Goal: Transaction & Acquisition: Purchase product/service

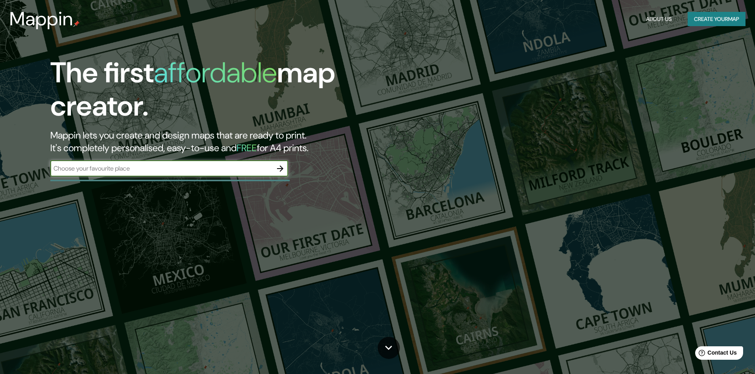
type input "c"
type input "monteria"
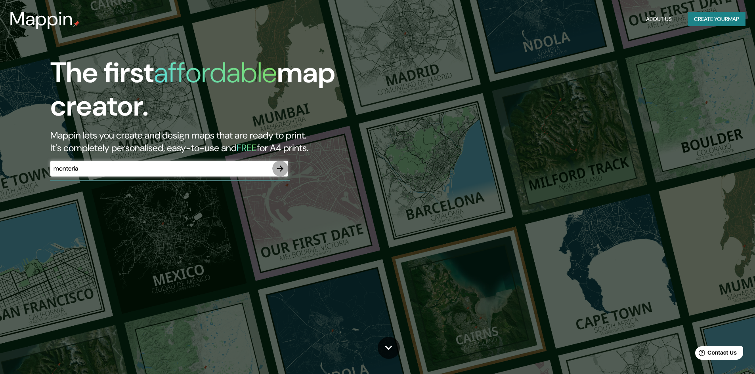
click at [281, 168] on icon "button" at bounding box center [280, 169] width 10 height 10
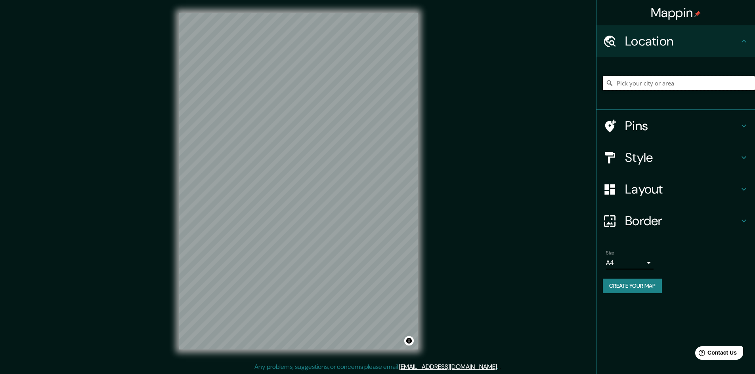
click at [695, 83] on input "Pick your city or area" at bounding box center [679, 83] width 152 height 14
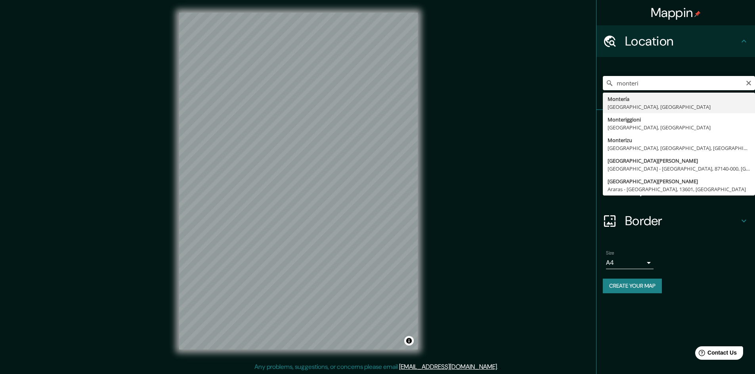
type input "Montería, [GEOGRAPHIC_DATA], [GEOGRAPHIC_DATA]"
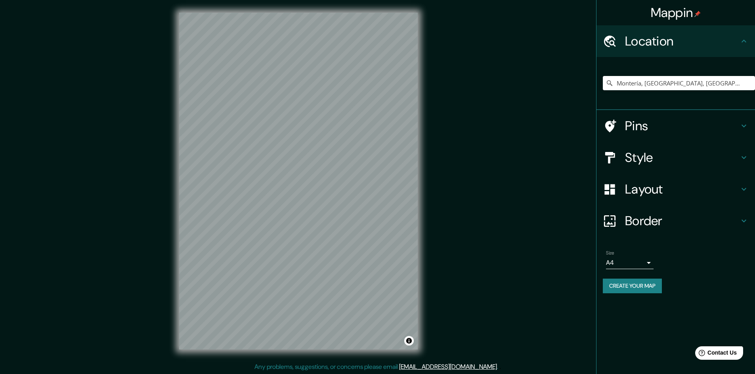
click at [665, 220] on h4 "Border" at bounding box center [682, 221] width 114 height 16
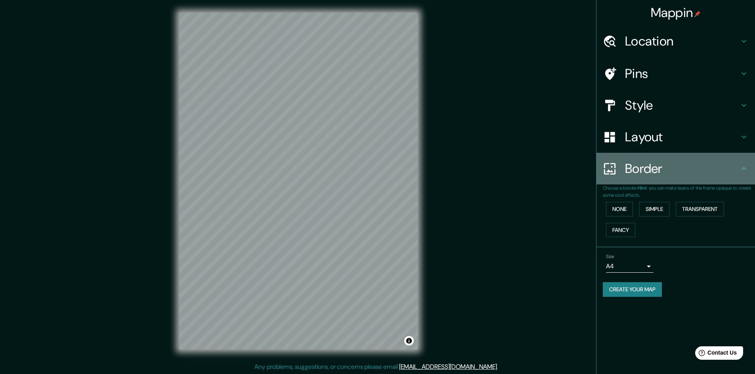
click at [649, 161] on h4 "Border" at bounding box center [682, 169] width 114 height 16
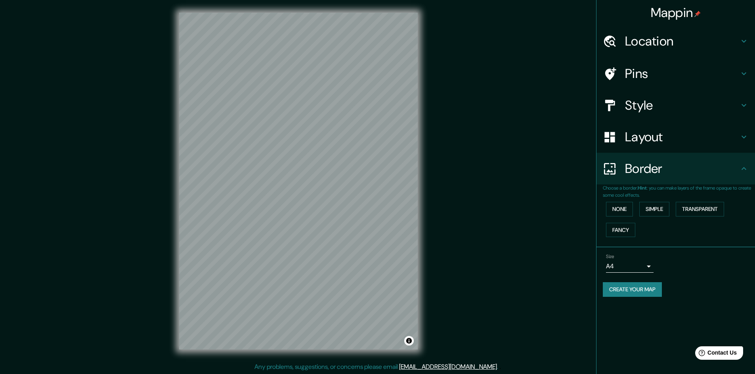
click at [647, 137] on h4 "Layout" at bounding box center [682, 137] width 114 height 16
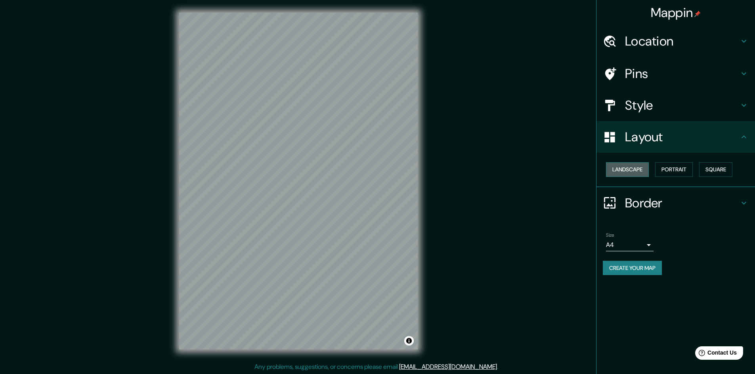
click at [634, 169] on button "Landscape" at bounding box center [627, 169] width 43 height 15
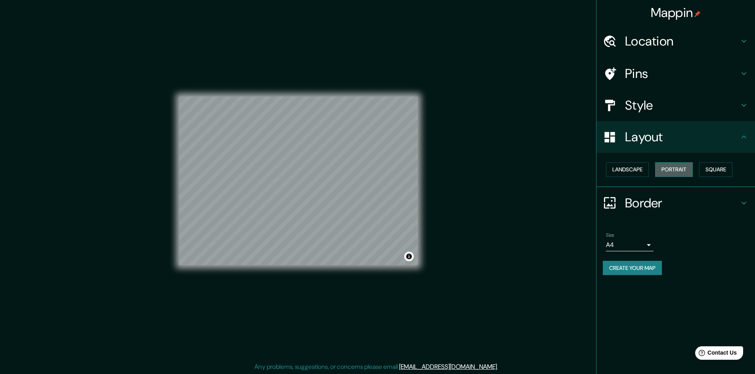
click at [678, 168] on button "Portrait" at bounding box center [674, 169] width 38 height 15
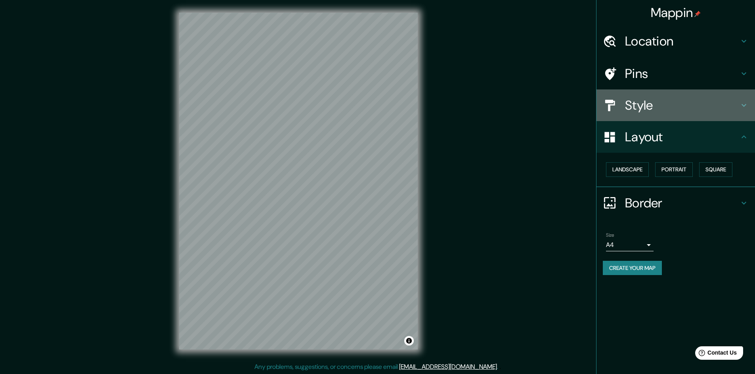
click at [658, 113] on div "Style" at bounding box center [675, 106] width 158 height 32
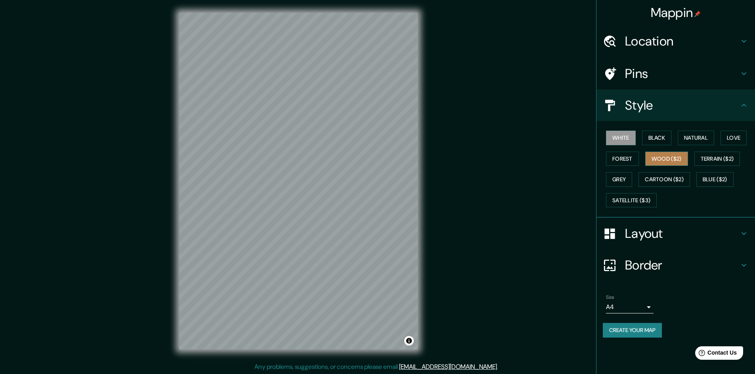
click at [663, 156] on button "Wood ($2)" at bounding box center [666, 159] width 43 height 15
click at [634, 164] on button "Forest" at bounding box center [622, 159] width 33 height 15
click at [706, 136] on button "Natural" at bounding box center [696, 138] width 36 height 15
click at [712, 157] on button "Terrain ($2)" at bounding box center [717, 159] width 46 height 15
click at [616, 158] on button "Forest" at bounding box center [622, 159] width 33 height 15
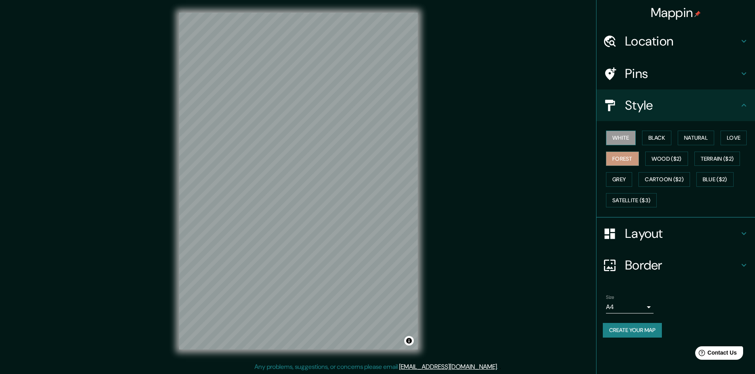
click at [619, 134] on button "White" at bounding box center [621, 138] width 30 height 15
click at [645, 140] on button "Black" at bounding box center [657, 138] width 30 height 15
click at [626, 156] on button "Forest" at bounding box center [622, 159] width 33 height 15
click at [695, 137] on button "Natural" at bounding box center [696, 138] width 36 height 15
click at [731, 136] on button "Love" at bounding box center [733, 138] width 26 height 15
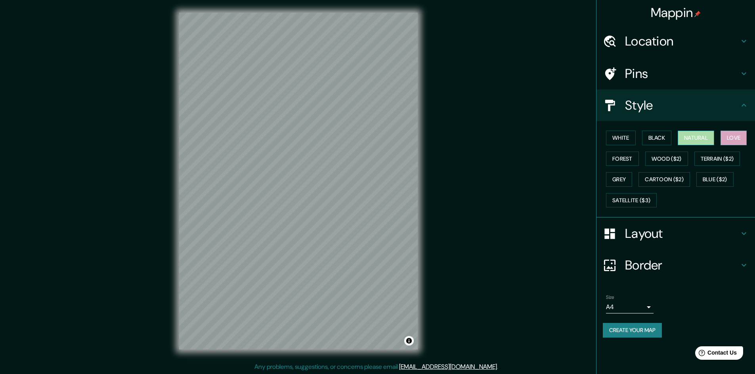
click at [688, 142] on button "Natural" at bounding box center [696, 138] width 36 height 15
click at [643, 84] on div "Pins" at bounding box center [675, 74] width 158 height 32
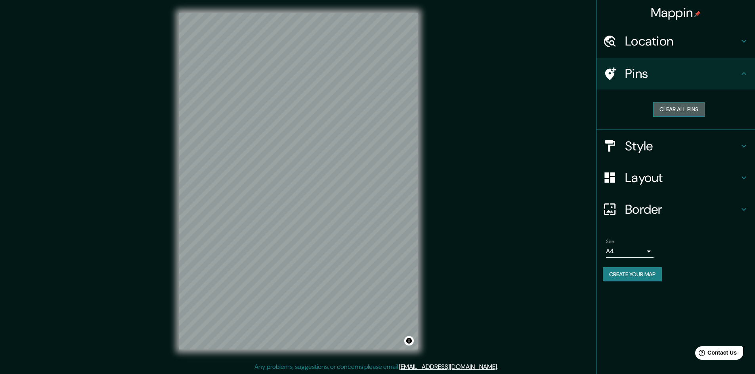
click at [673, 110] on button "Clear all pins" at bounding box center [679, 109] width 52 height 15
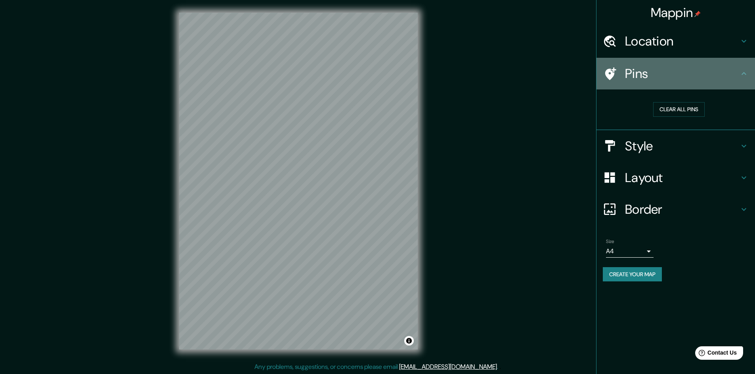
click at [700, 69] on h4 "Pins" at bounding box center [682, 74] width 114 height 16
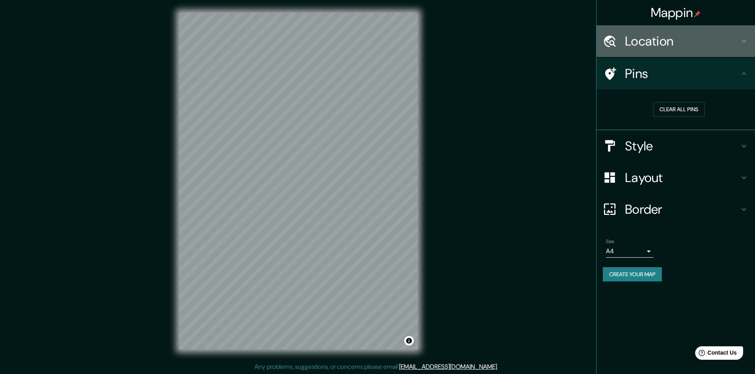
click at [699, 52] on div "Location" at bounding box center [675, 41] width 158 height 32
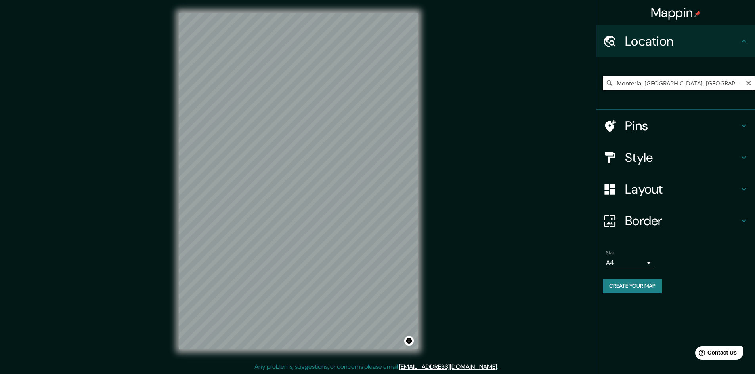
click at [708, 82] on input "Montería, [GEOGRAPHIC_DATA], [GEOGRAPHIC_DATA]" at bounding box center [679, 83] width 152 height 14
